Goal: Task Accomplishment & Management: Manage account settings

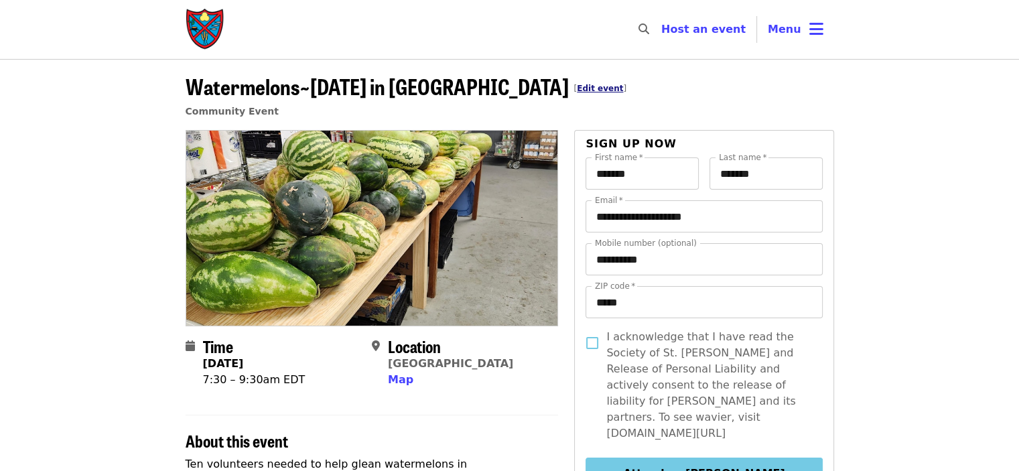
click at [577, 85] on link "Edit event" at bounding box center [600, 88] width 46 height 9
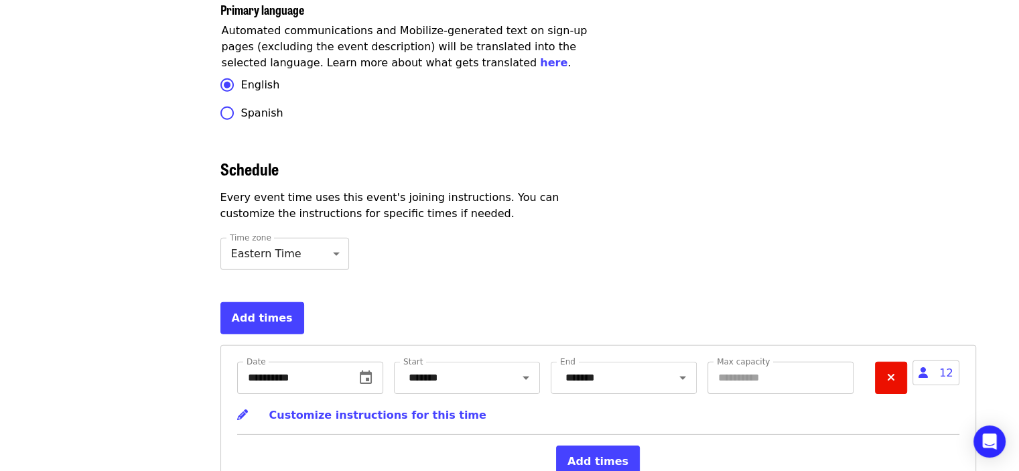
scroll to position [4087, 0]
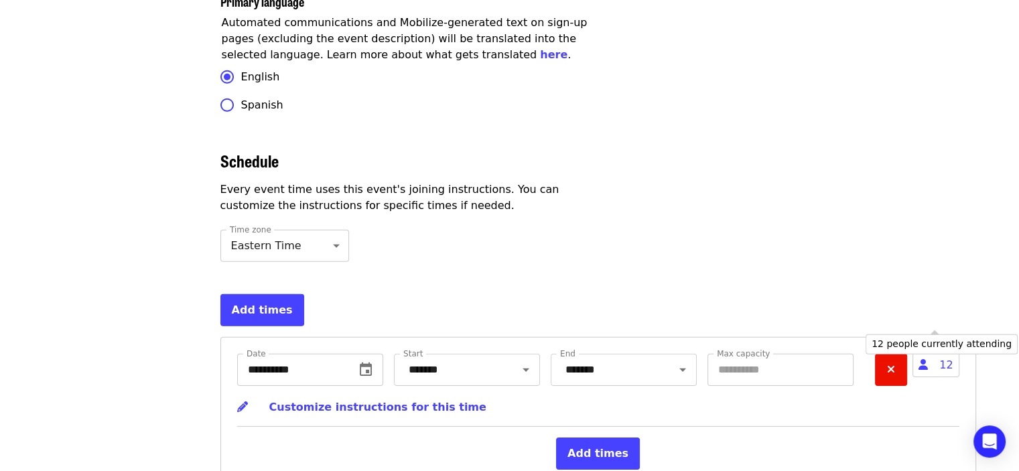
click at [946, 352] on span "12" at bounding box center [936, 364] width 46 height 25
click at [928, 358] on icon "user icon" at bounding box center [923, 364] width 9 height 13
click at [951, 352] on span "12" at bounding box center [936, 364] width 46 height 25
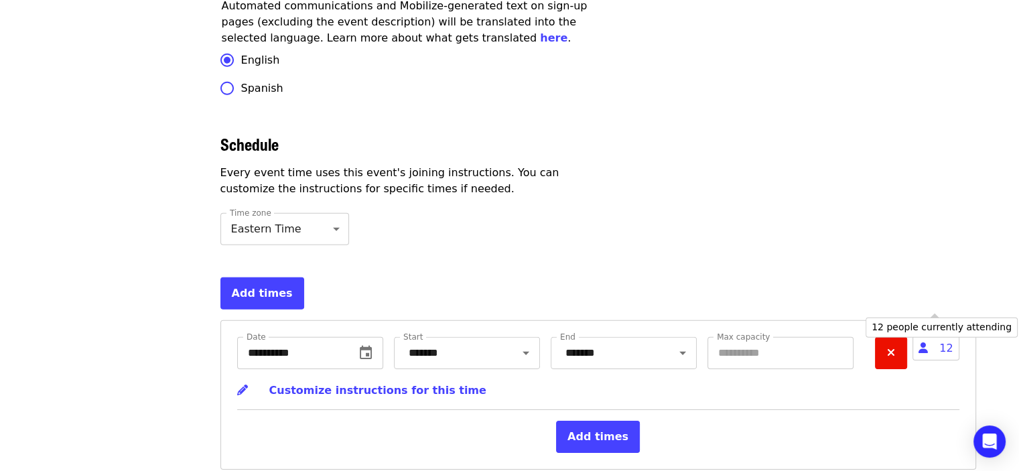
scroll to position [4112, 0]
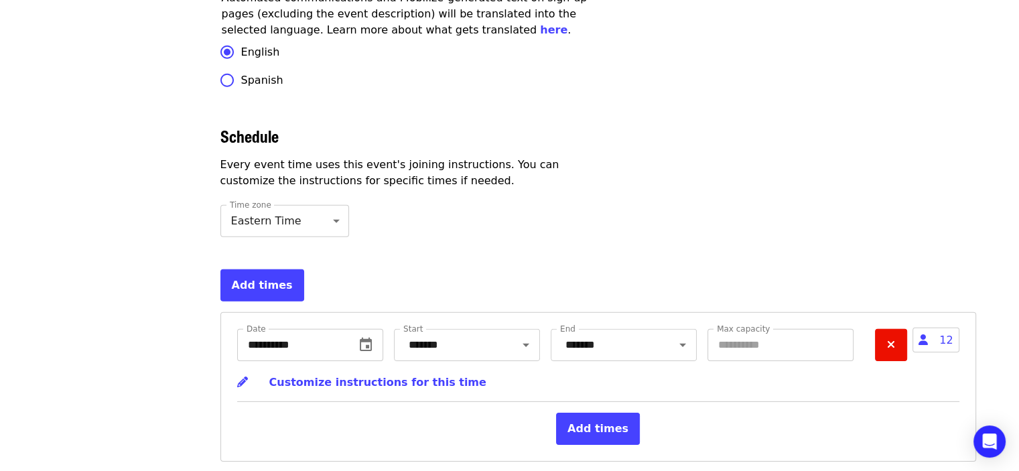
click at [899, 358] on div "**********" at bounding box center [598, 365] width 722 height 73
click at [958, 328] on span "12" at bounding box center [936, 340] width 46 height 25
click at [951, 328] on span "12" at bounding box center [936, 340] width 46 height 25
click at [922, 334] on icon "user icon" at bounding box center [923, 340] width 9 height 13
click at [871, 367] on div "**********" at bounding box center [598, 387] width 722 height 116
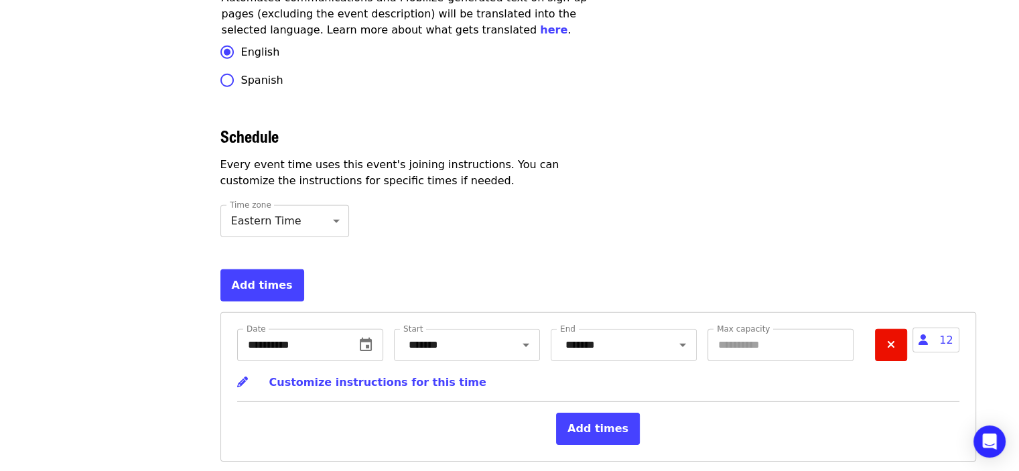
scroll to position [4045, 0]
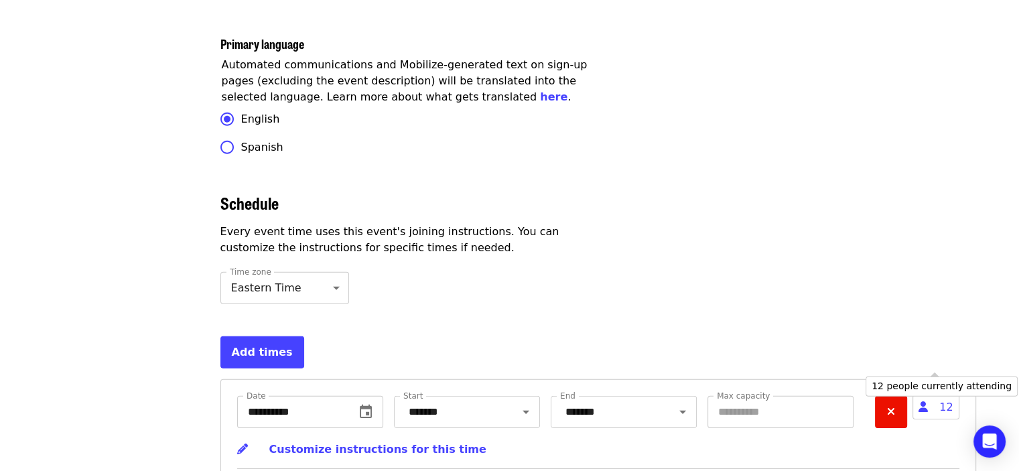
click at [925, 401] on icon "user icon" at bounding box center [923, 407] width 9 height 13
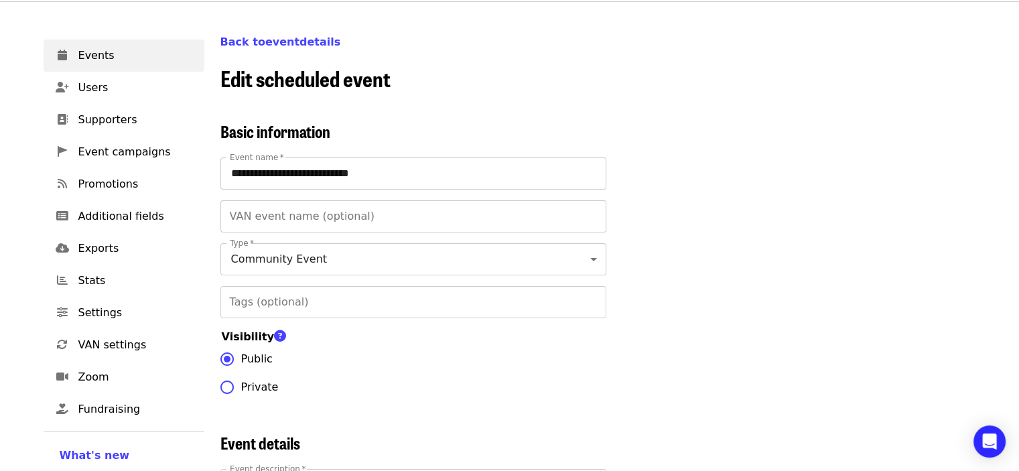
scroll to position [0, 0]
